Goal: Use online tool/utility: Use online tool/utility

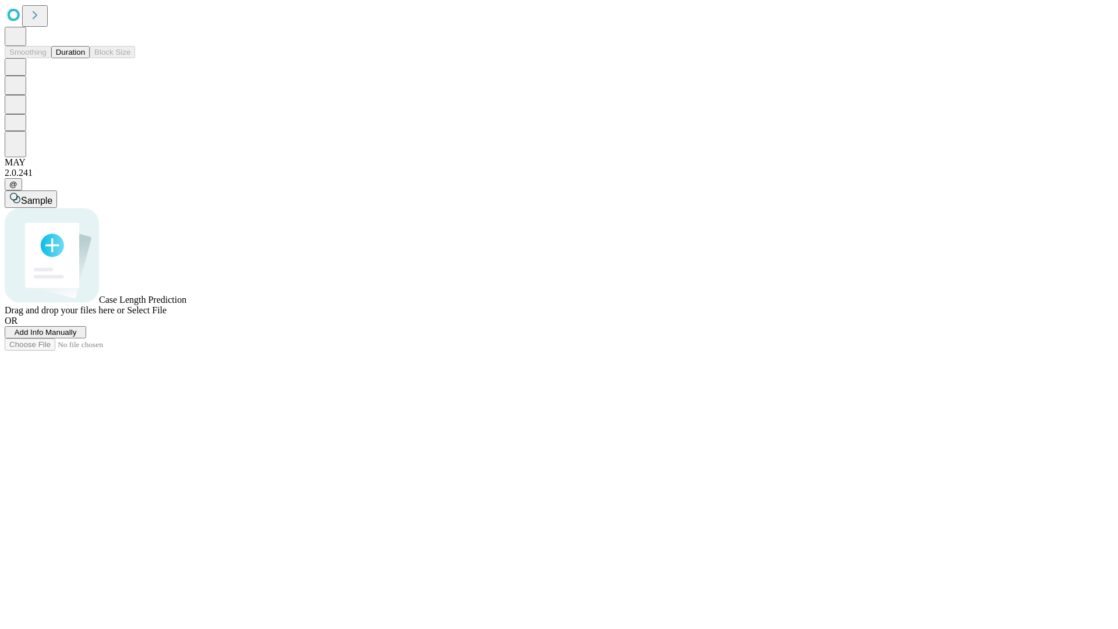
click at [85, 58] on button "Duration" at bounding box center [70, 52] width 38 height 12
click at [52, 196] on span "Sample" at bounding box center [36, 201] width 31 height 10
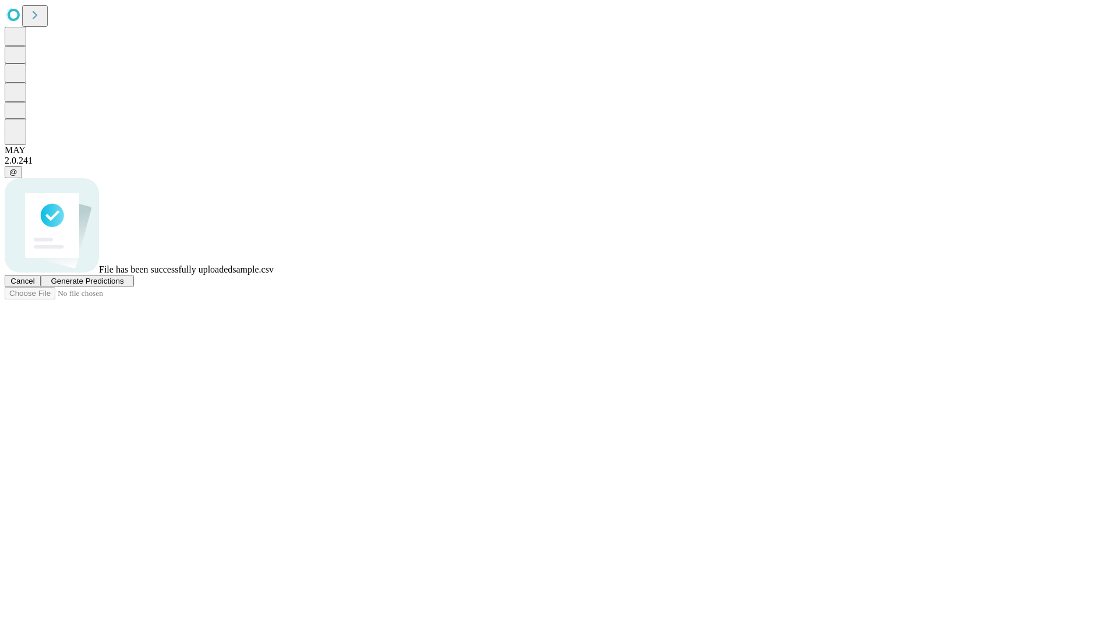
click at [123, 285] on span "Generate Predictions" at bounding box center [87, 281] width 73 height 9
